Goal: Task Accomplishment & Management: Use online tool/utility

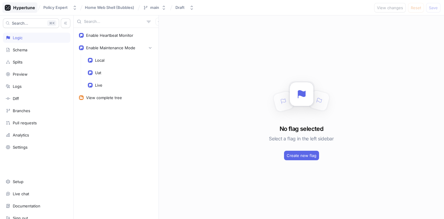
click at [22, 7] on icon at bounding box center [20, 8] width 30 height 6
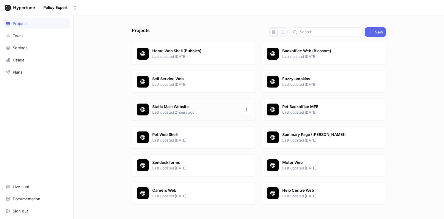
click at [161, 109] on p "Static Main Website" at bounding box center [195, 107] width 86 height 6
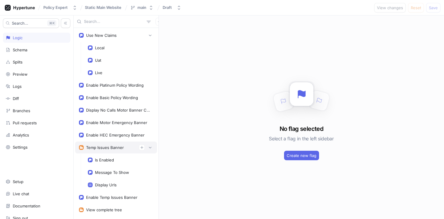
click at [109, 148] on div "Temp Issues Banner" at bounding box center [105, 147] width 38 height 5
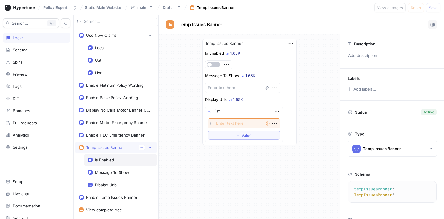
type textarea "x"
click at [109, 161] on div "Is Enabled" at bounding box center [104, 160] width 19 height 5
type textarea "isEnabled: Boolean!"
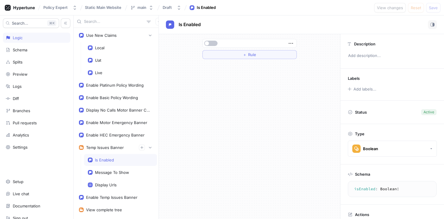
scroll to position [16, 0]
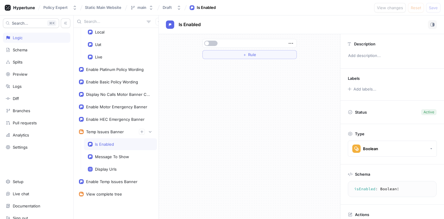
click at [185, 129] on div "＋ Rule" at bounding box center [249, 126] width 181 height 185
click at [325, 22] on div "Is Enabled" at bounding box center [301, 24] width 271 height 9
